Goal: Task Accomplishment & Management: Manage account settings

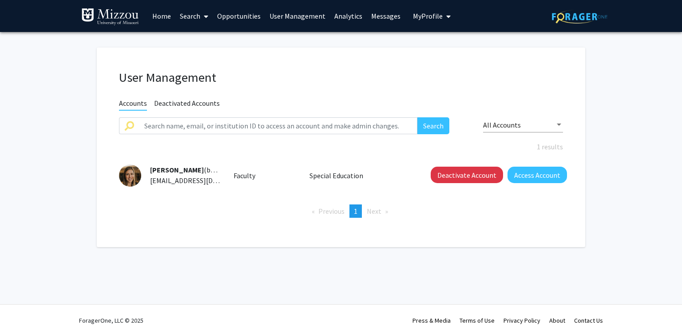
click at [350, 17] on link "Analytics" at bounding box center [348, 15] width 37 height 31
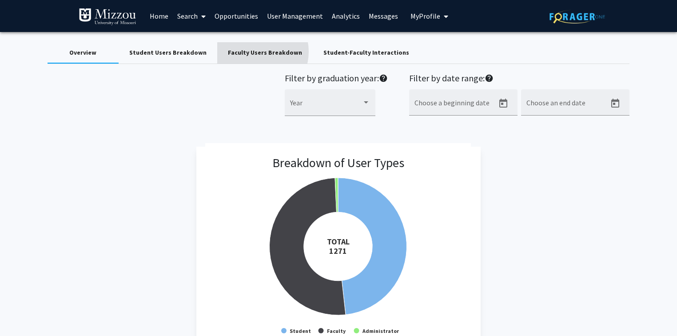
click at [249, 52] on div "Faculty Users Breakdown" at bounding box center [265, 52] width 74 height 9
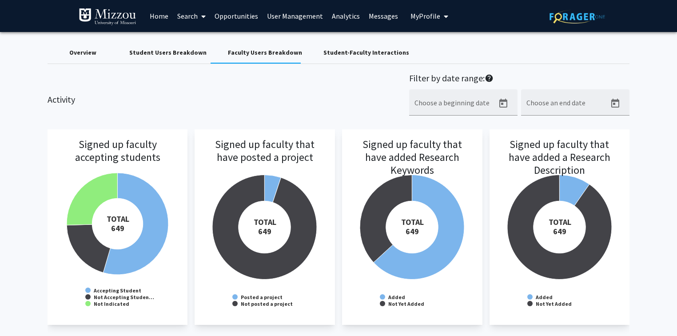
click at [87, 52] on div "Overview" at bounding box center [82, 52] width 27 height 9
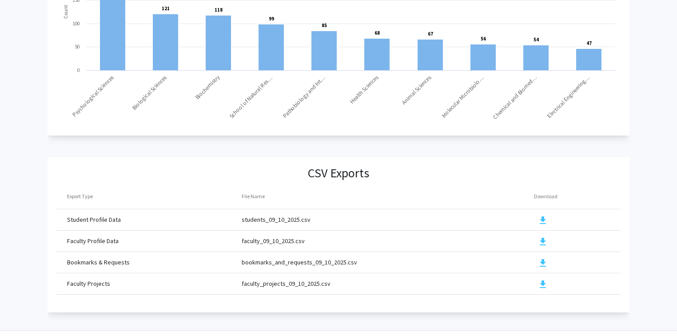
scroll to position [953, 0]
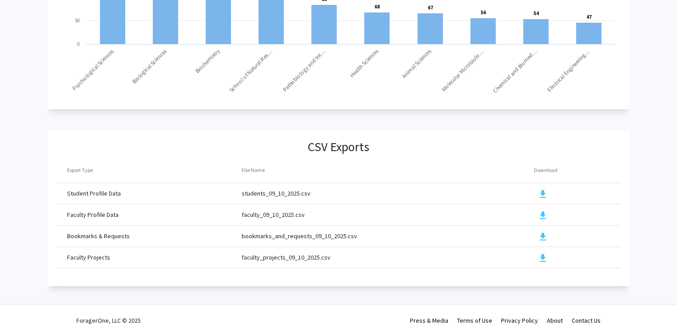
click at [542, 253] on mat-icon "download" at bounding box center [543, 258] width 11 height 11
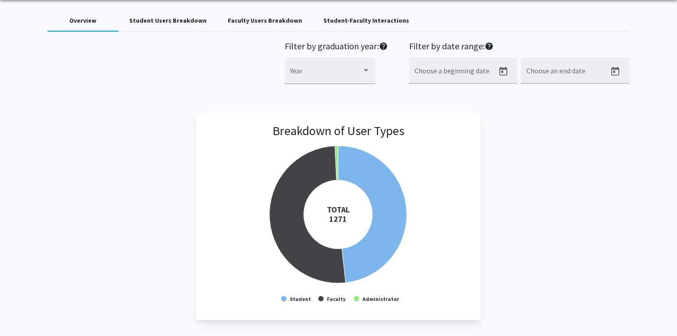
scroll to position [0, 0]
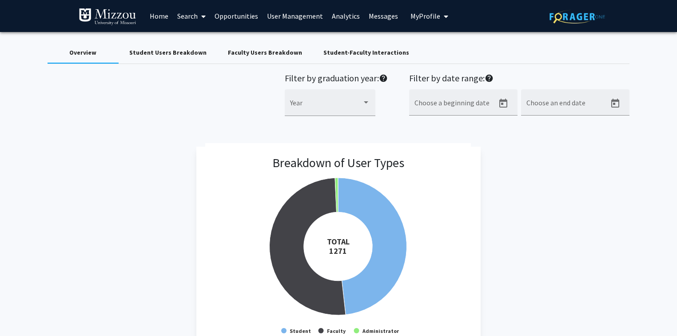
click at [253, 52] on div "Faculty Users Breakdown" at bounding box center [265, 52] width 74 height 9
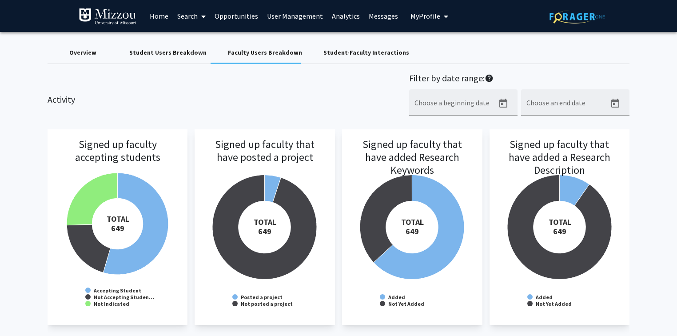
click at [300, 18] on link "User Management" at bounding box center [295, 15] width 65 height 31
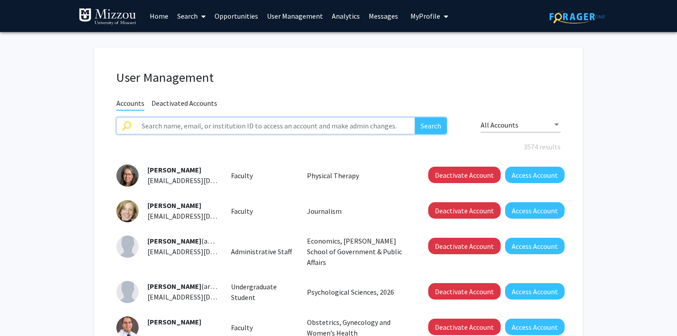
click at [286, 126] on input "text" at bounding box center [275, 125] width 279 height 17
click at [415, 117] on button "Search" at bounding box center [431, 125] width 32 height 17
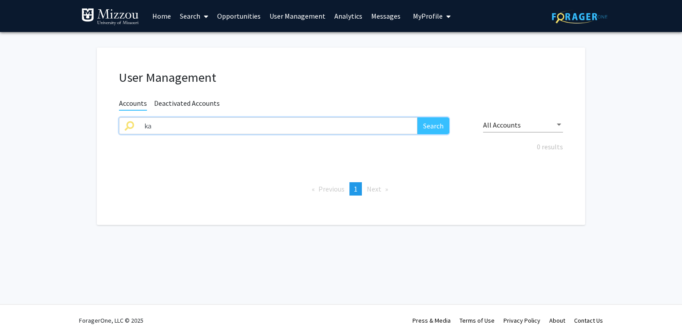
type input "k"
type input "fapp"
click at [418, 117] on button "Search" at bounding box center [434, 125] width 32 height 17
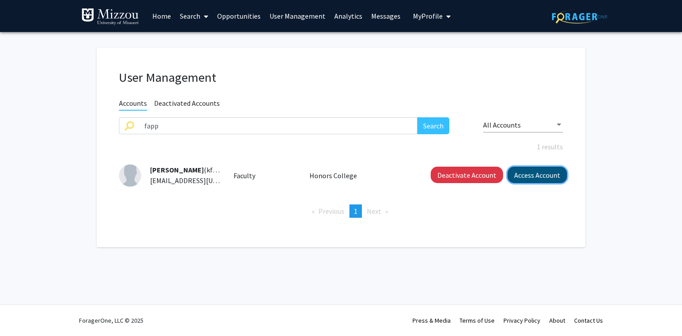
click at [527, 170] on button "Access Account" at bounding box center [538, 175] width 60 height 16
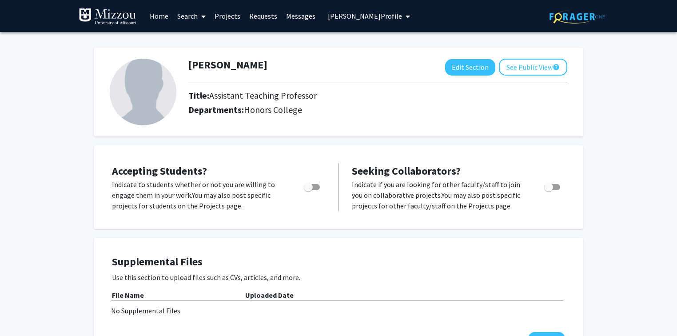
click at [333, 17] on span "[PERSON_NAME] Profile" at bounding box center [365, 16] width 74 height 9
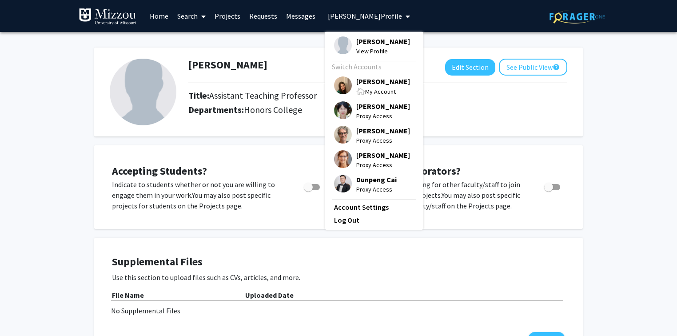
click at [364, 84] on span "[PERSON_NAME]" at bounding box center [383, 81] width 54 height 10
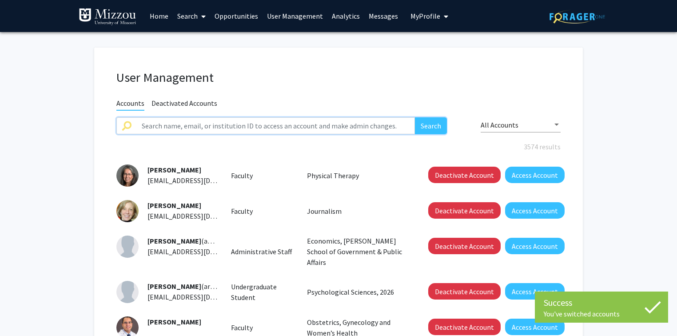
click at [297, 127] on input "text" at bounding box center [275, 125] width 279 height 17
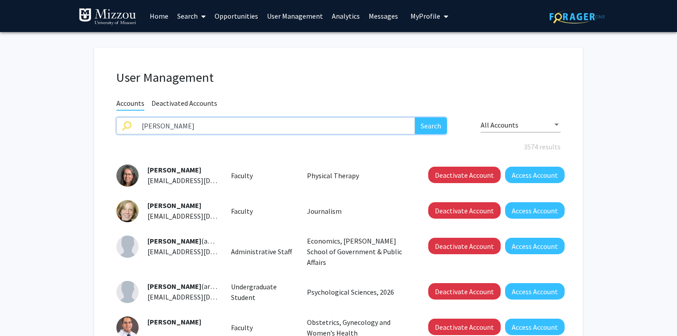
type input "[PERSON_NAME]"
click at [415, 117] on button "Search" at bounding box center [431, 125] width 32 height 17
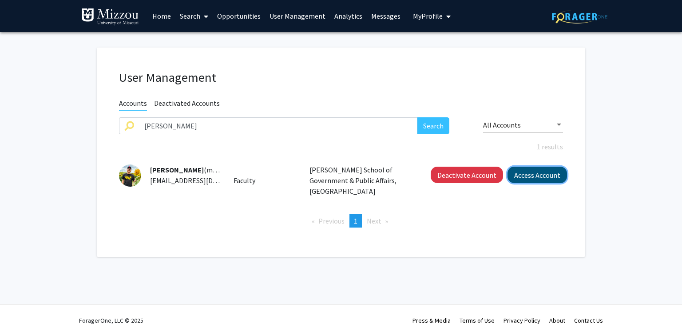
click at [528, 177] on button "Access Account" at bounding box center [538, 175] width 60 height 16
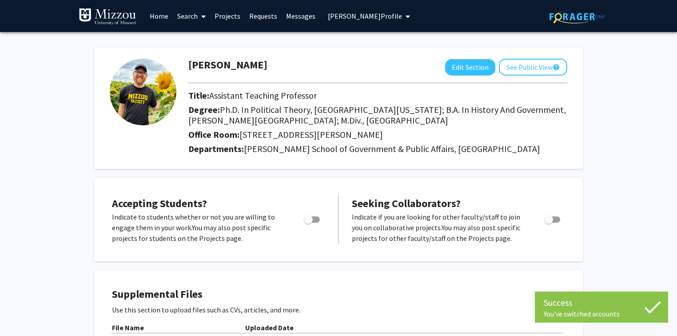
click at [355, 14] on span "[PERSON_NAME] Profile" at bounding box center [365, 16] width 74 height 9
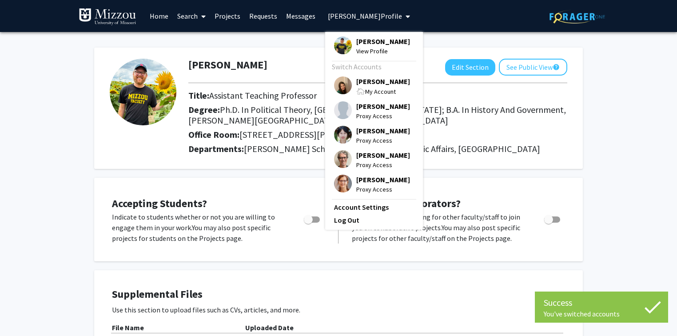
click at [361, 80] on span "[PERSON_NAME]" at bounding box center [383, 81] width 54 height 10
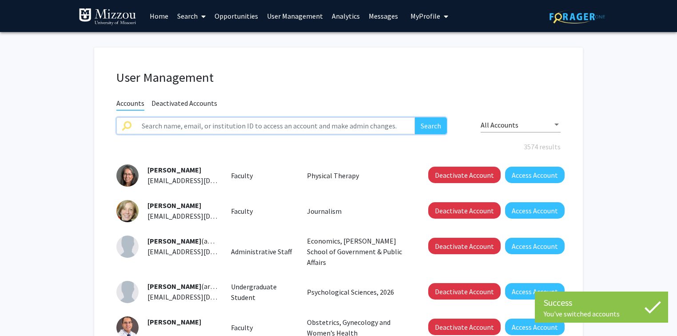
click at [315, 127] on input "text" at bounding box center [275, 125] width 279 height 17
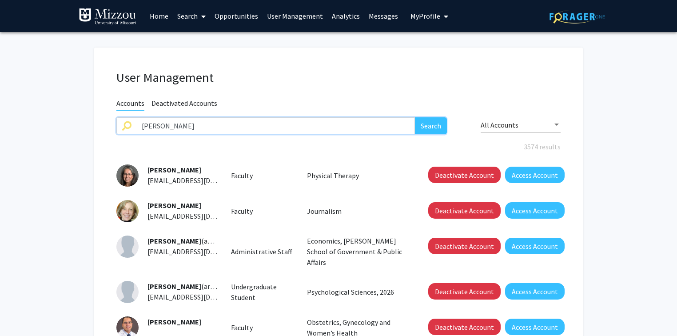
type input "[PERSON_NAME]"
click at [415, 117] on button "Search" at bounding box center [431, 125] width 32 height 17
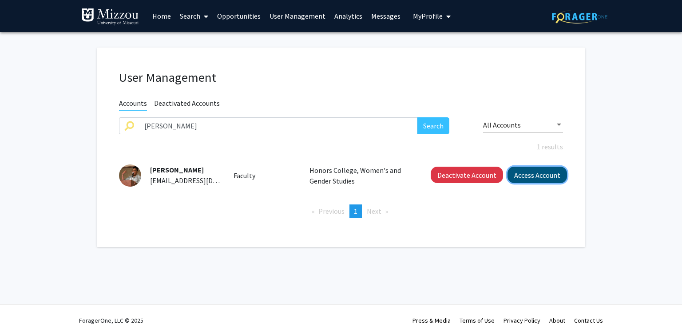
click at [531, 175] on button "Access Account" at bounding box center [538, 175] width 60 height 16
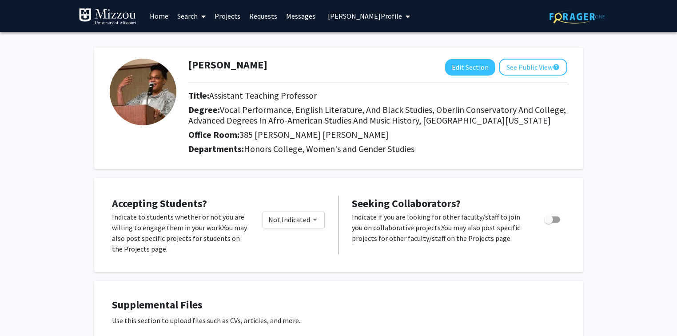
click at [163, 16] on link "Home" at bounding box center [159, 15] width 28 height 31
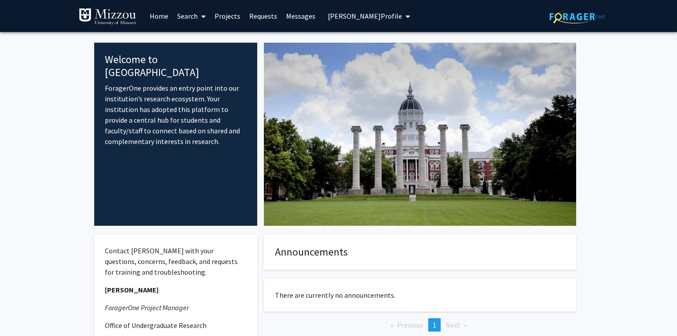
click at [186, 14] on link "Search" at bounding box center [191, 15] width 37 height 31
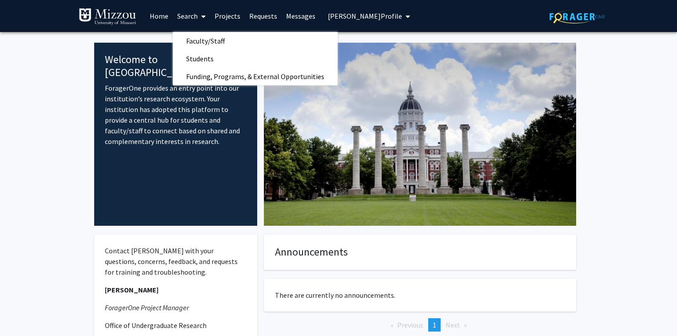
click at [328, 16] on span "[PERSON_NAME] Profile" at bounding box center [365, 16] width 74 height 9
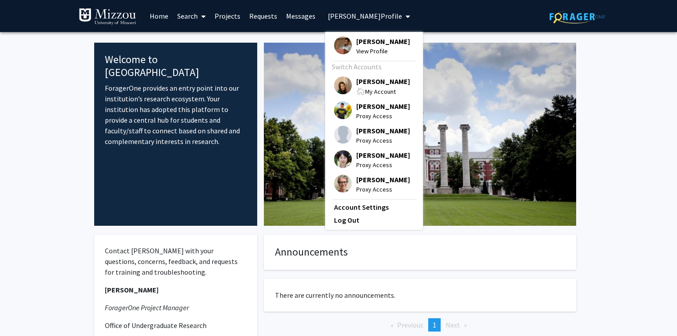
click at [366, 82] on span "[PERSON_NAME]" at bounding box center [383, 81] width 54 height 10
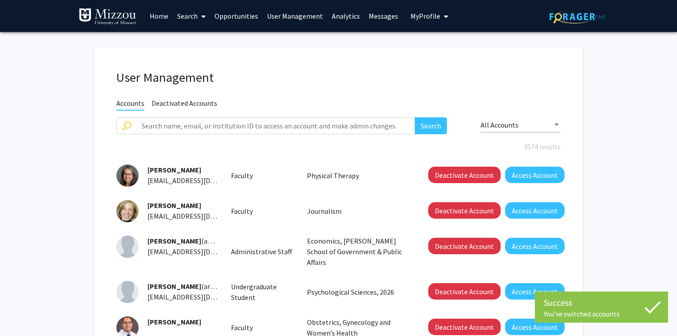
click at [335, 16] on link "Analytics" at bounding box center [345, 15] width 37 height 31
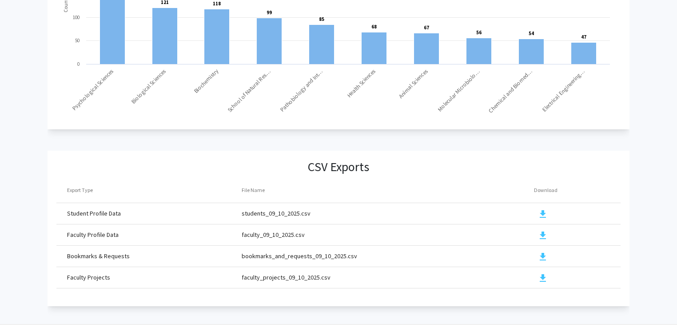
scroll to position [953, 0]
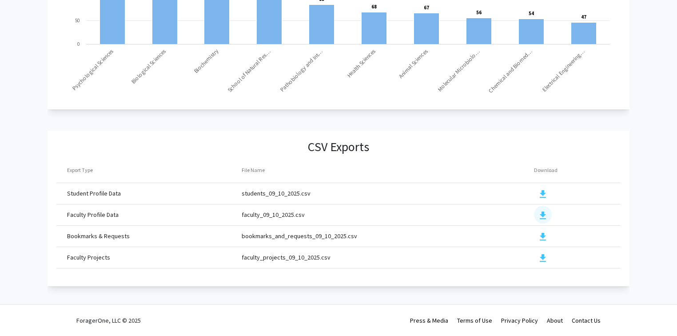
click at [543, 210] on mat-icon "download" at bounding box center [543, 215] width 11 height 11
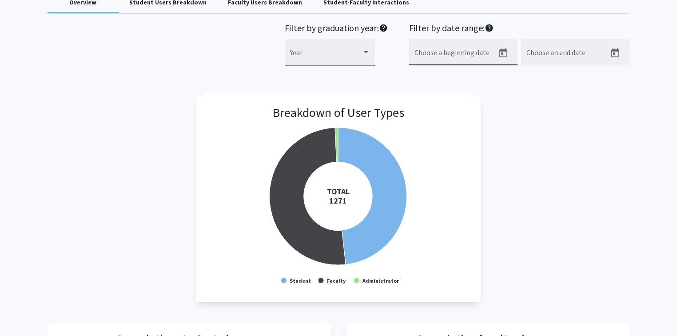
scroll to position [0, 0]
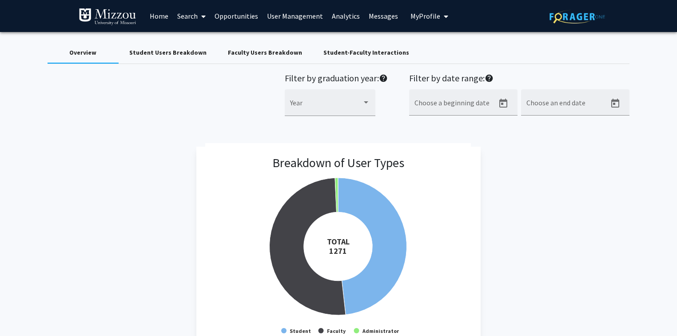
click at [315, 19] on link "User Management" at bounding box center [295, 15] width 65 height 31
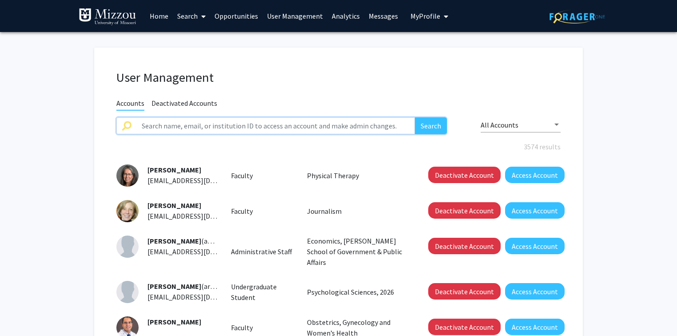
click at [315, 129] on input "text" at bounding box center [275, 125] width 279 height 17
type input "[PERSON_NAME]"
click at [429, 128] on button "Search" at bounding box center [431, 125] width 32 height 17
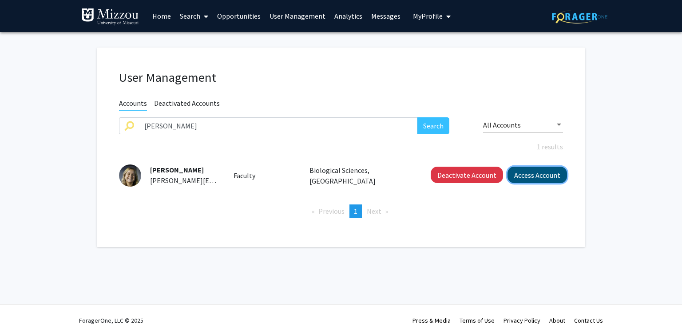
click at [539, 175] on button "Access Account" at bounding box center [538, 175] width 60 height 16
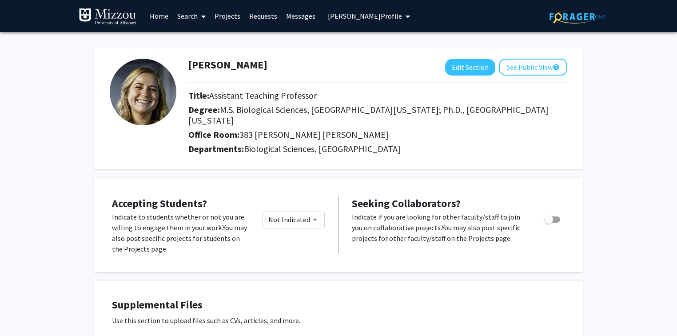
click at [370, 13] on span "[PERSON_NAME] Profile" at bounding box center [365, 16] width 74 height 9
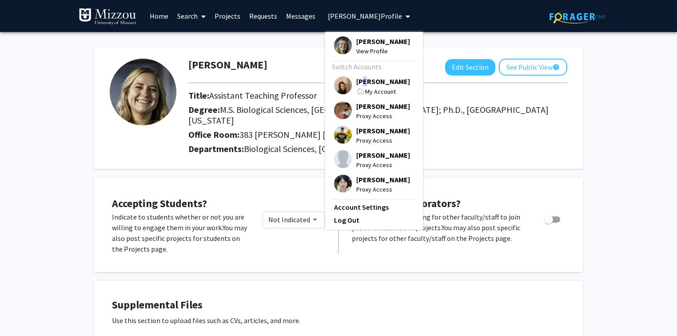
click at [359, 82] on span "[PERSON_NAME]" at bounding box center [383, 81] width 54 height 10
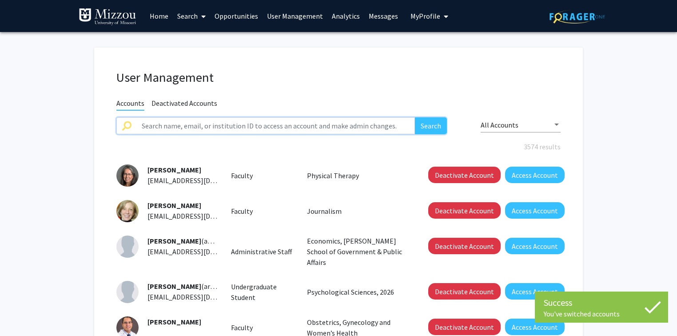
click at [325, 121] on input "text" at bounding box center [275, 125] width 279 height 17
click at [415, 117] on button "Search" at bounding box center [431, 125] width 32 height 17
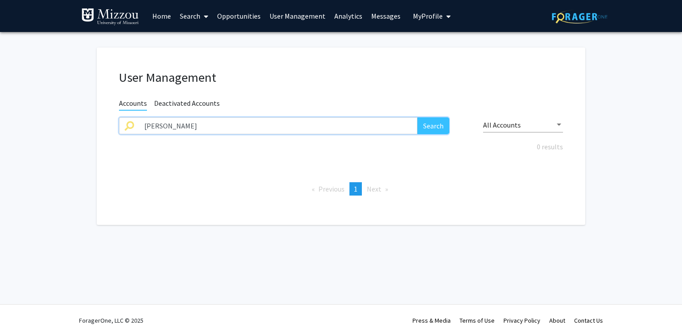
click at [325, 121] on input "[PERSON_NAME]" at bounding box center [278, 125] width 279 height 17
type input "[PERSON_NAME]"
click at [418, 117] on button "Search" at bounding box center [434, 125] width 32 height 17
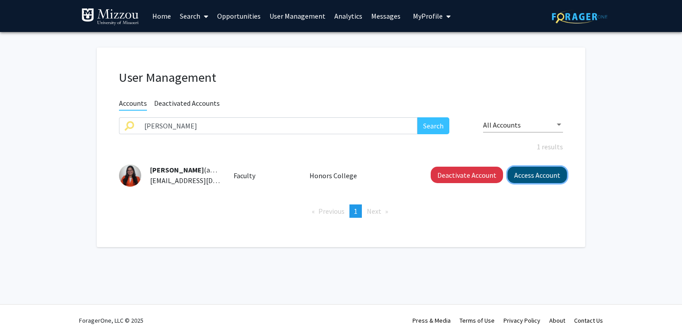
click at [544, 175] on button "Access Account" at bounding box center [538, 175] width 60 height 16
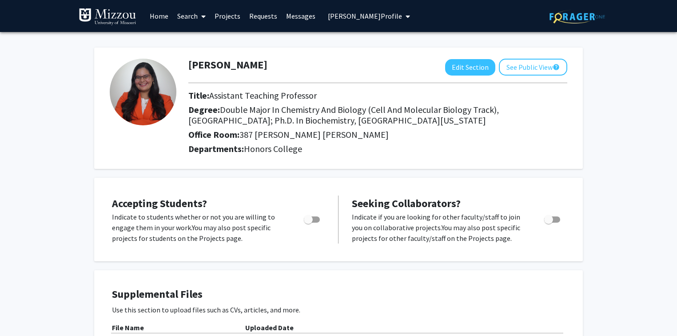
click at [377, 18] on span "[PERSON_NAME] Profile" at bounding box center [365, 16] width 74 height 9
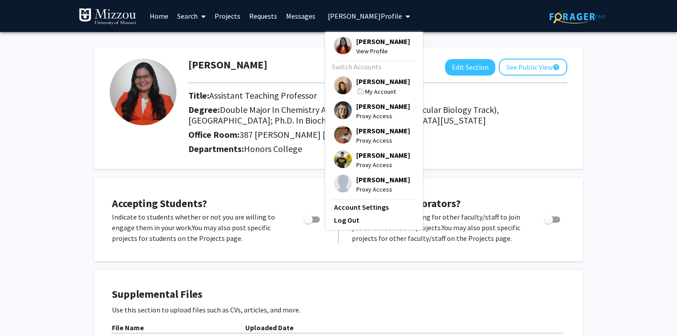
click at [371, 86] on span "[PERSON_NAME]" at bounding box center [383, 81] width 54 height 10
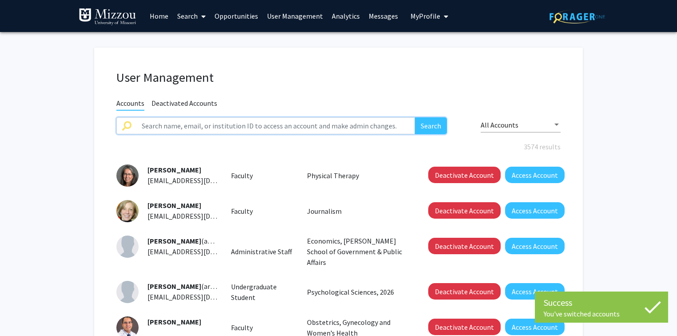
click at [346, 121] on input "text" at bounding box center [275, 125] width 279 height 17
type input "[PERSON_NAME]"
click at [415, 117] on button "Search" at bounding box center [431, 125] width 32 height 17
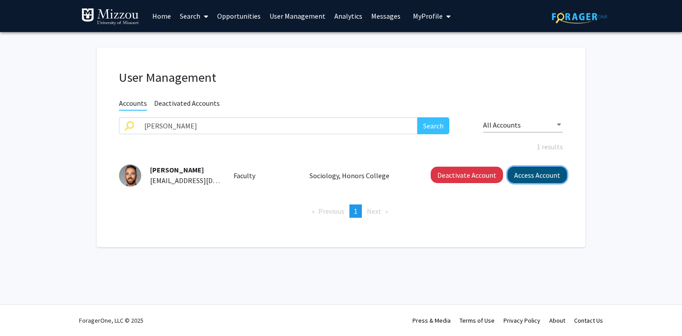
click at [527, 175] on button "Access Account" at bounding box center [538, 175] width 60 height 16
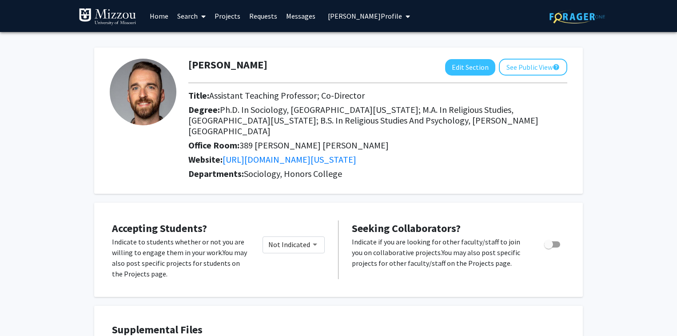
click at [341, 14] on span "[PERSON_NAME] Profile" at bounding box center [365, 16] width 74 height 9
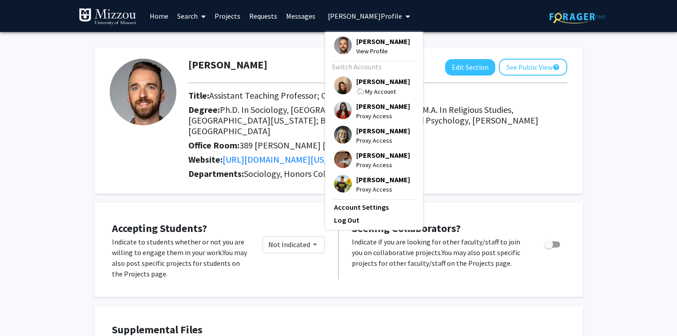
click at [360, 81] on span "[PERSON_NAME]" at bounding box center [383, 81] width 54 height 10
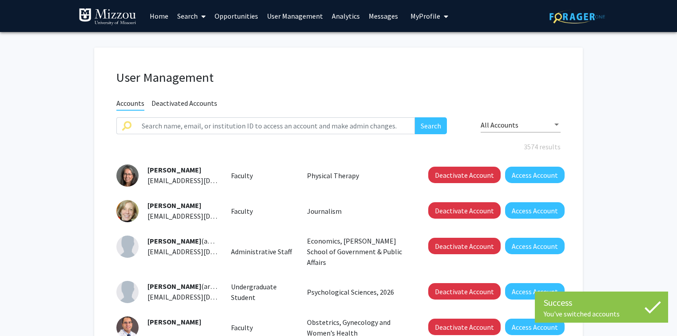
click at [336, 17] on link "Analytics" at bounding box center [345, 15] width 37 height 31
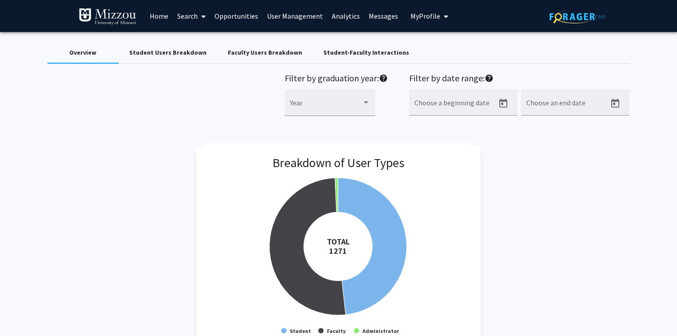
click at [283, 53] on div "Faculty Users Breakdown" at bounding box center [265, 52] width 74 height 9
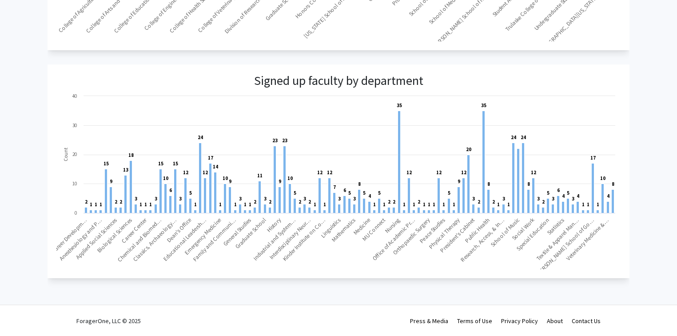
scroll to position [549, 0]
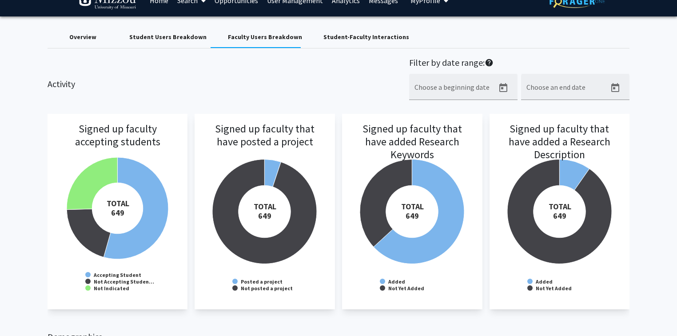
scroll to position [0, 0]
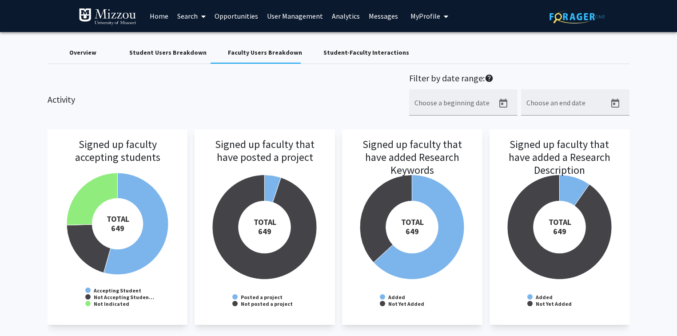
click at [93, 53] on div "Overview" at bounding box center [82, 52] width 27 height 9
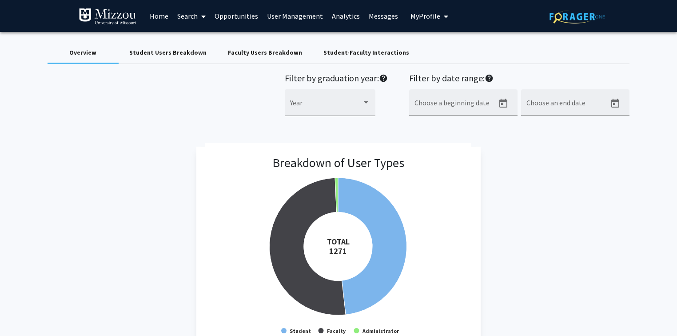
click at [187, 52] on div "Student Users Breakdown" at bounding box center [167, 52] width 77 height 9
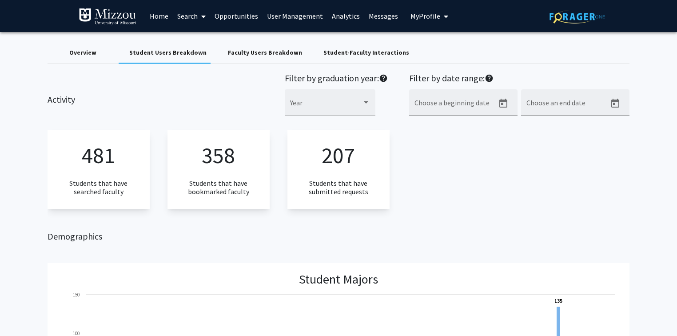
click at [80, 52] on div "Overview" at bounding box center [82, 52] width 27 height 9
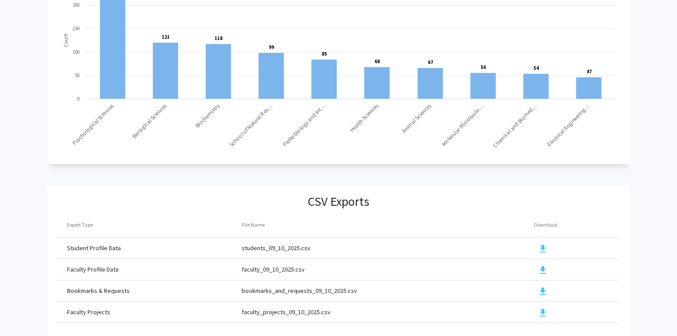
scroll to position [953, 0]
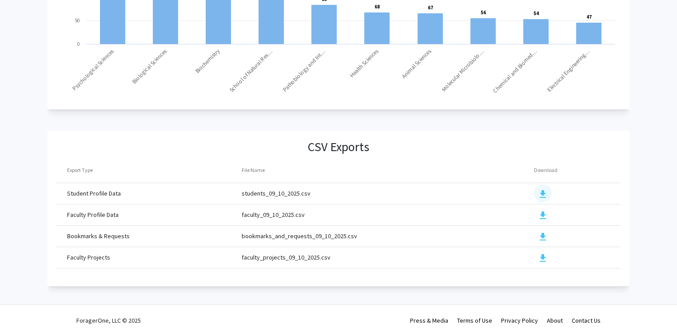
click at [541, 191] on mat-icon "download" at bounding box center [543, 194] width 11 height 11
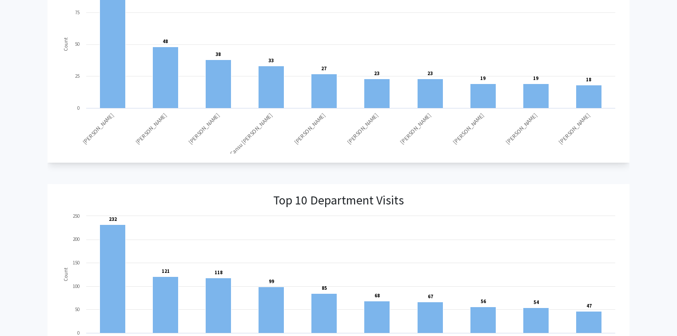
scroll to position [0, 0]
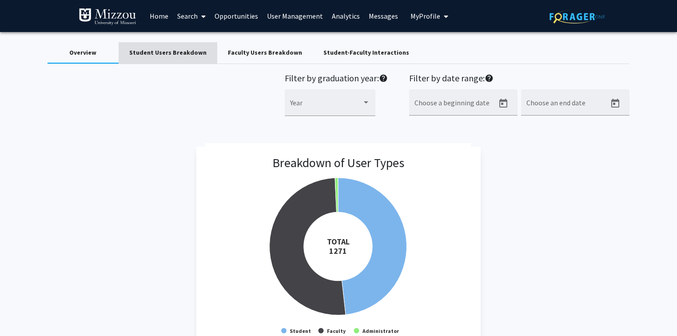
click at [194, 52] on div "Student Users Breakdown" at bounding box center [167, 52] width 77 height 9
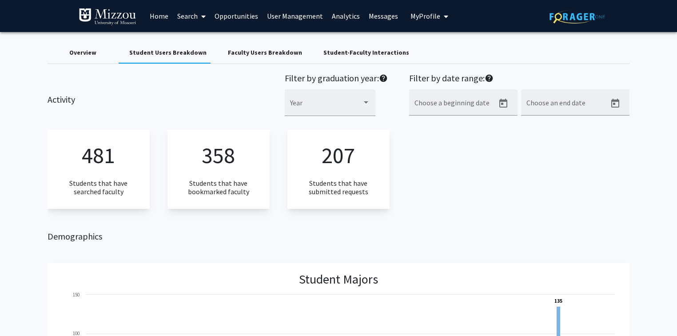
click at [512, 54] on div "Overview Student Users Breakdown Faculty Users Breakdown Student-Faculty Intera…" at bounding box center [339, 52] width 582 height 21
